Goal: Task Accomplishment & Management: Complete application form

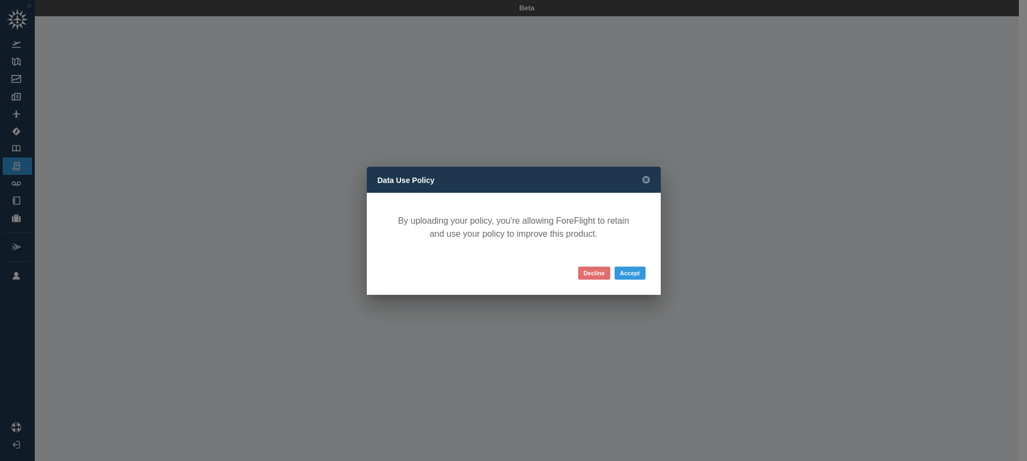
click at [593, 275] on button "Decline" at bounding box center [594, 273] width 32 height 13
click at [631, 275] on button "Accept" at bounding box center [629, 273] width 31 height 13
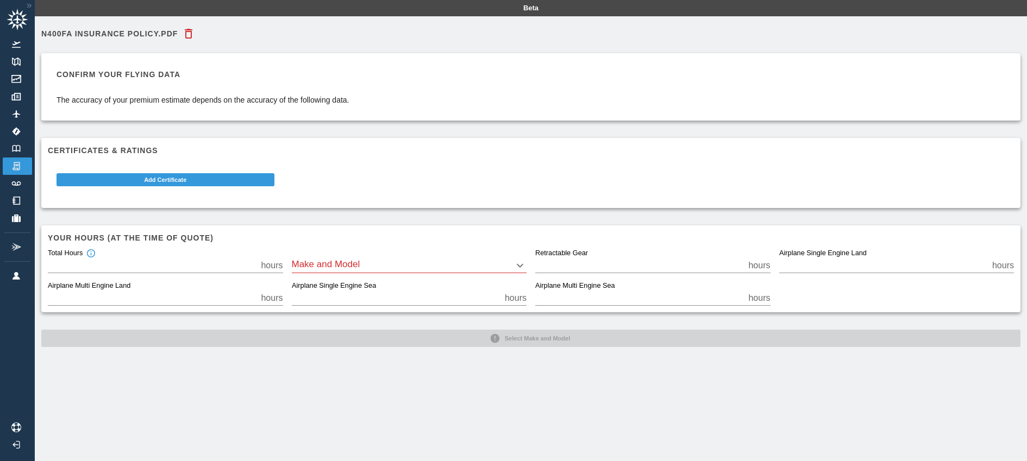
click at [519, 266] on body "Beta N400FA Insurance Policy.pdf Confirm your flying data The accuracy of your …" at bounding box center [513, 230] width 1027 height 461
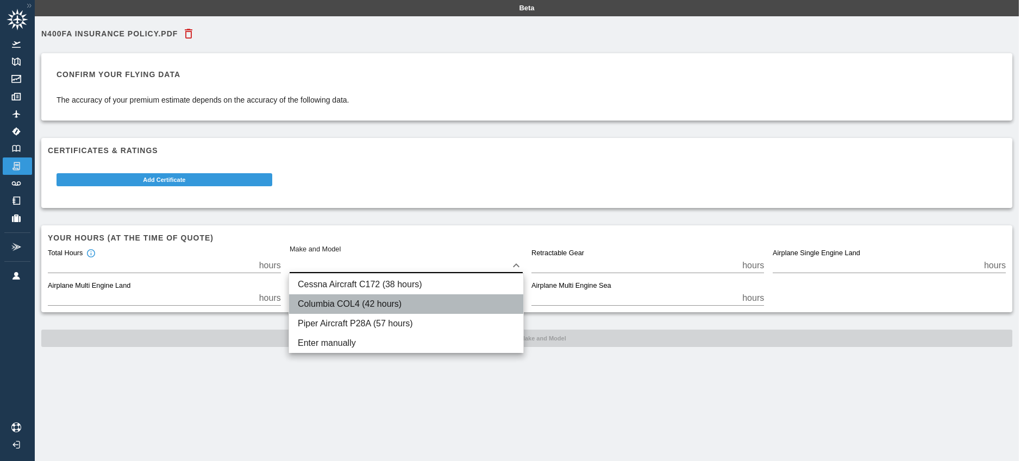
click at [385, 305] on li "Columbia COL4 (42 hours)" at bounding box center [406, 304] width 234 height 20
type input "****"
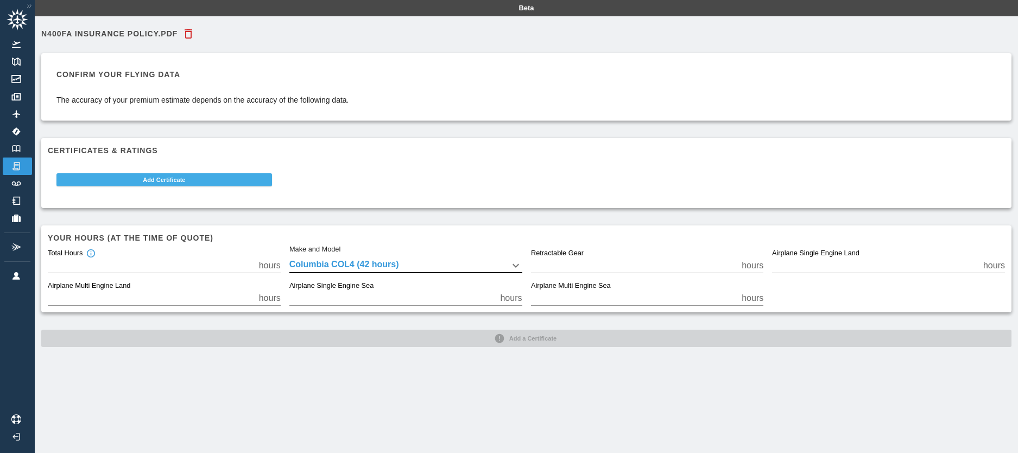
click at [180, 184] on button "Add Certificate" at bounding box center [164, 179] width 216 height 13
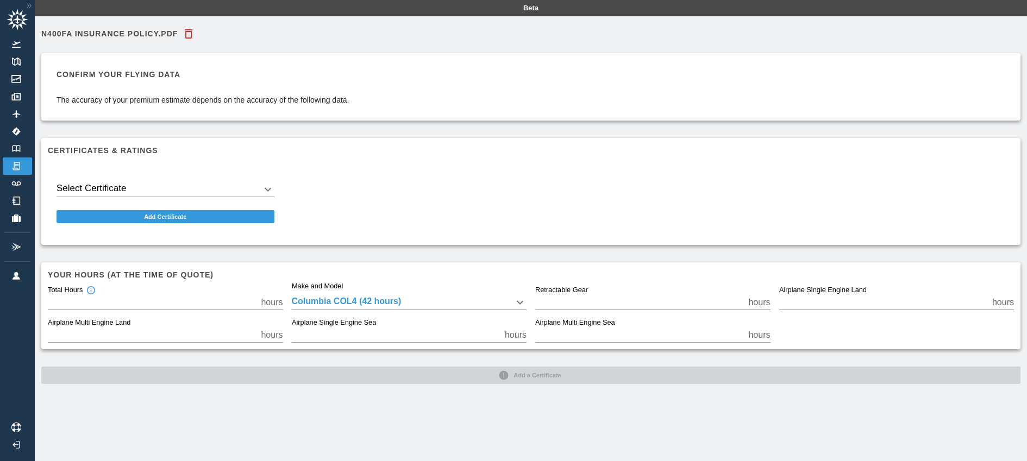
click at [265, 189] on body "Beta N400FA Insurance Policy.pdf Confirm your flying data The accuracy of your …" at bounding box center [513, 230] width 1027 height 461
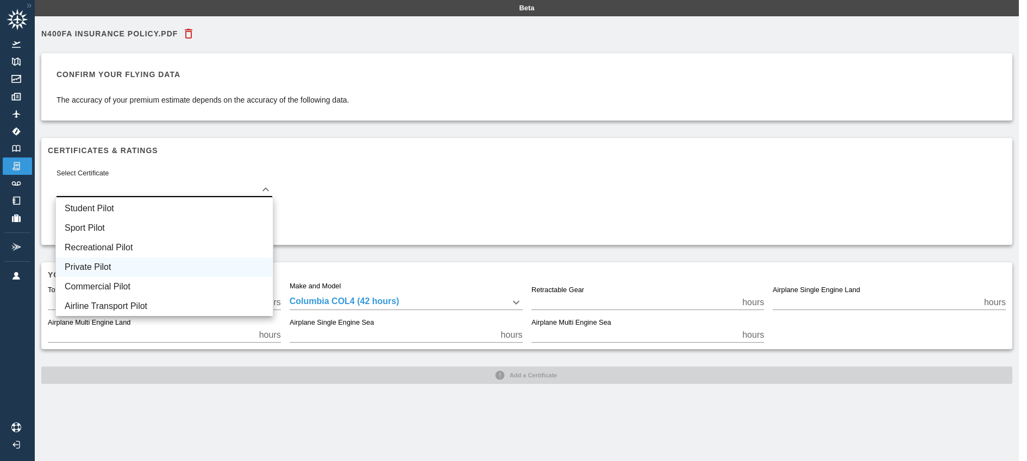
click at [90, 264] on li "Private Pilot" at bounding box center [164, 267] width 217 height 20
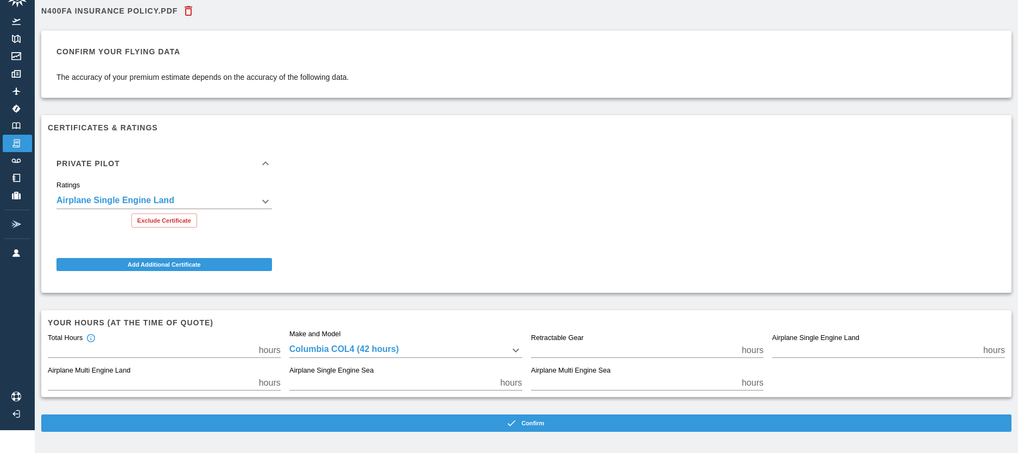
scroll to position [24, 0]
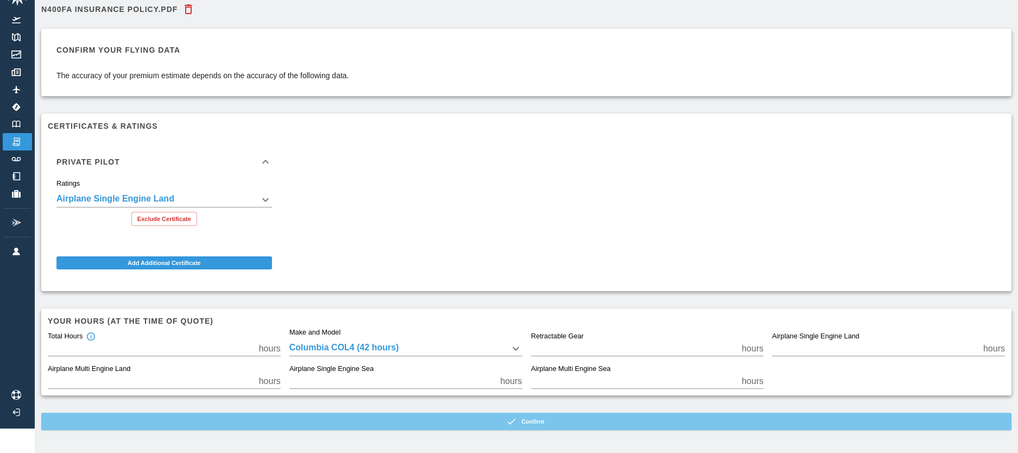
click at [532, 425] on button "Confirm" at bounding box center [526, 421] width 971 height 17
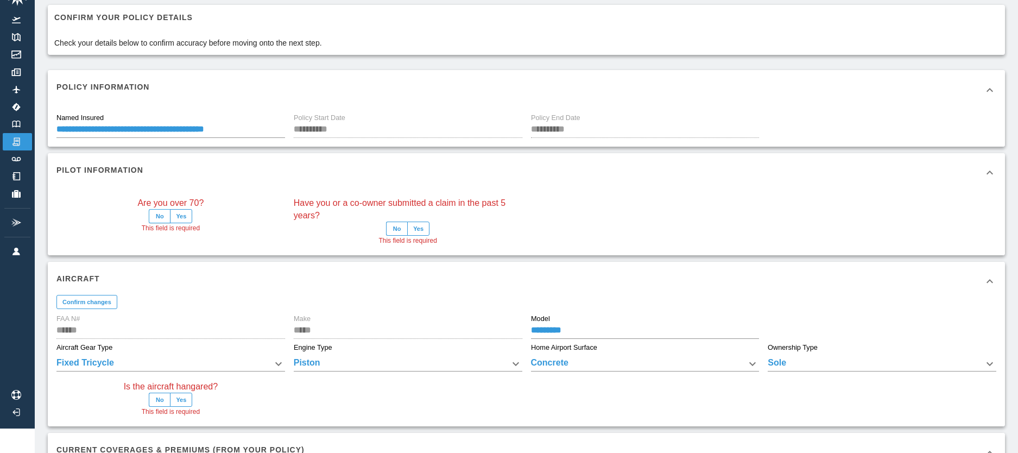
click at [161, 216] on button "No" at bounding box center [160, 216] width 22 height 14
click at [401, 228] on button "No" at bounding box center [397, 229] width 22 height 14
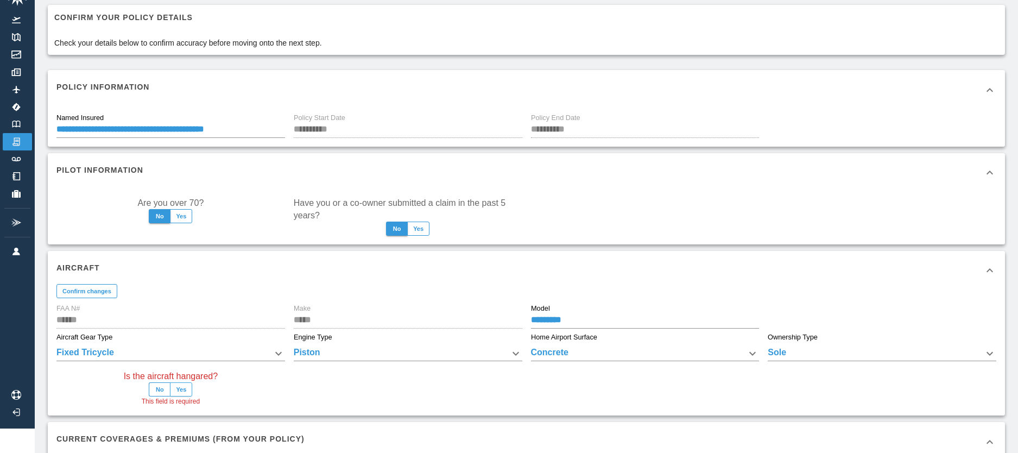
click at [183, 388] on button "Yes" at bounding box center [181, 389] width 22 height 14
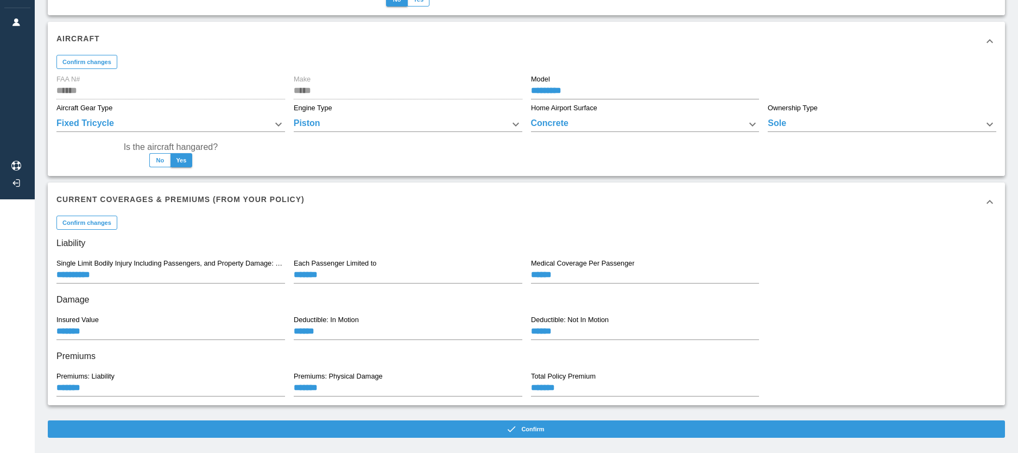
scroll to position [268, 0]
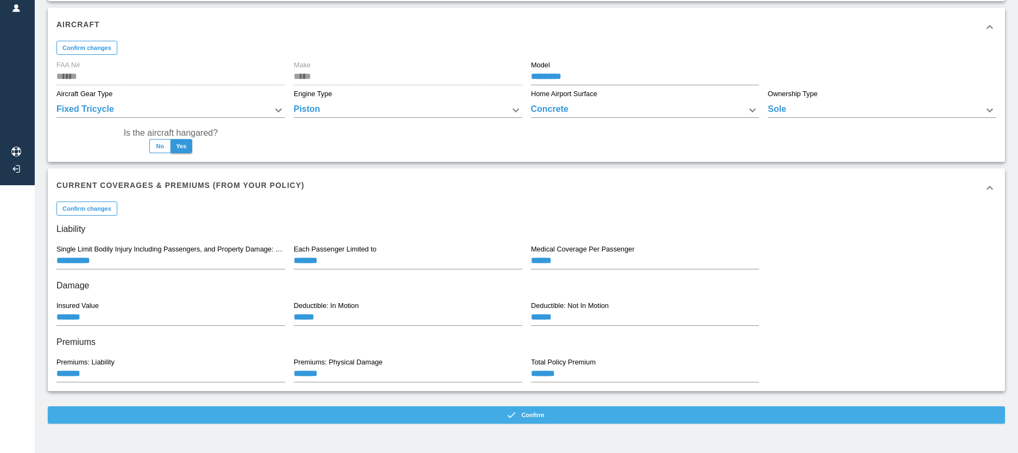
click at [532, 414] on button "Confirm" at bounding box center [527, 414] width 958 height 17
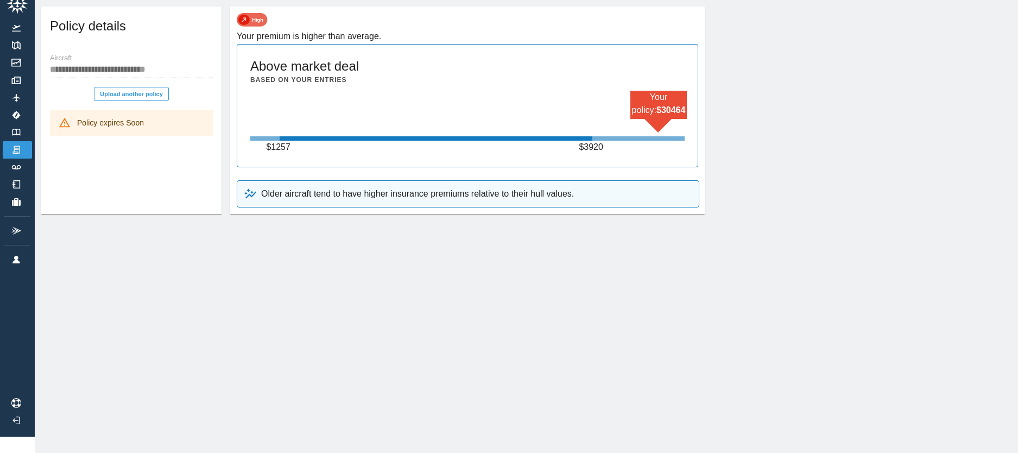
drag, startPoint x: 139, startPoint y: 141, endPoint x: 95, endPoint y: 141, distance: 44.0
click at [137, 142] on div "**********" at bounding box center [131, 110] width 180 height 207
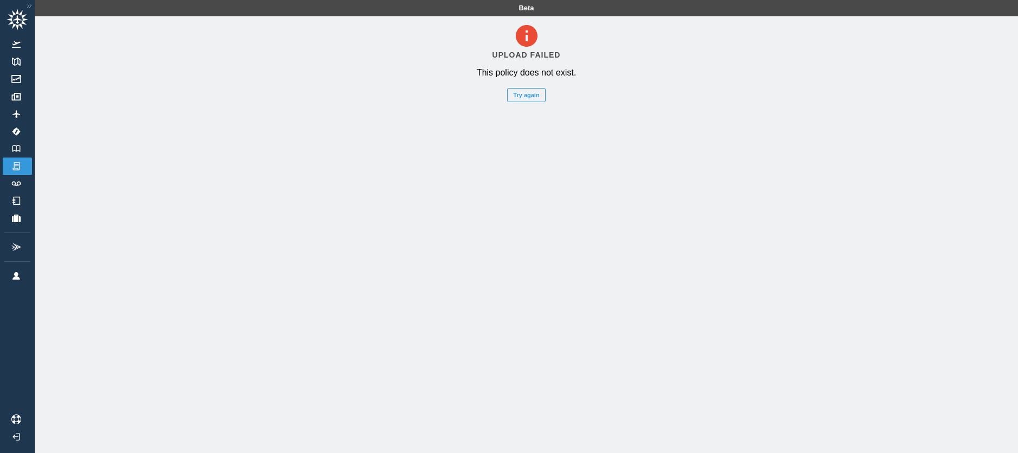
click at [21, 17] on icon at bounding box center [18, 20] width 22 height 22
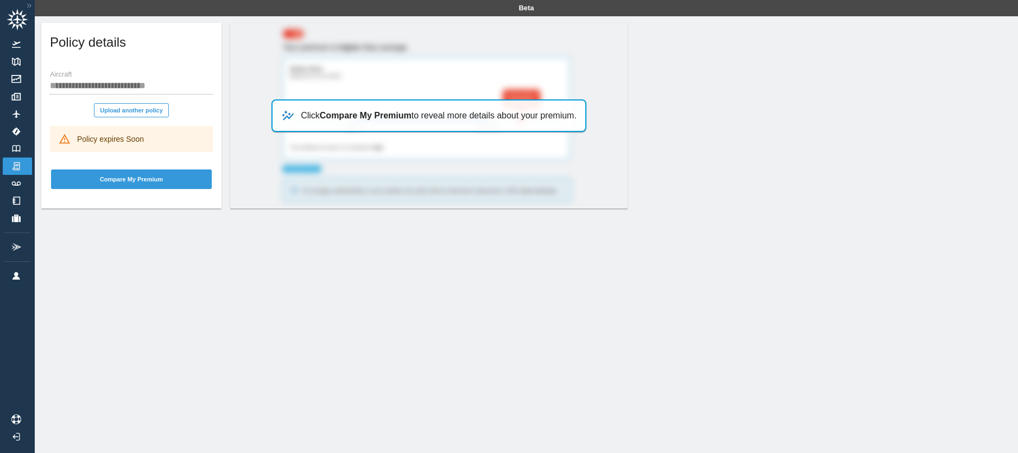
click at [20, 20] on icon at bounding box center [18, 20] width 22 height 22
